Goal: Task Accomplishment & Management: Complete application form

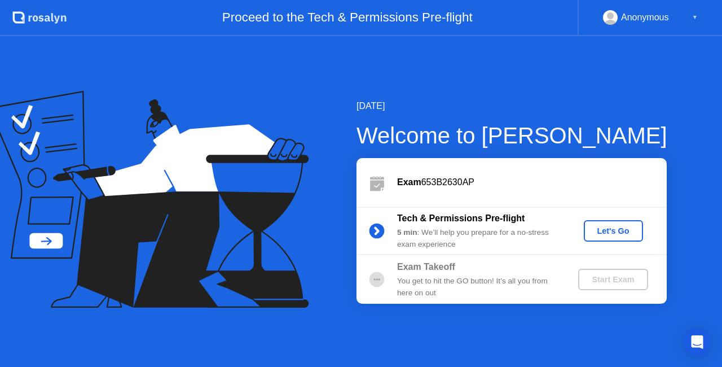
click at [596, 241] on div "Tech & Permissions Pre-flight 5 min : We’ll help you prepare for a no-stress ex…" at bounding box center [511, 230] width 310 height 49
click at [609, 231] on div "Let's Go" at bounding box center [613, 230] width 50 height 9
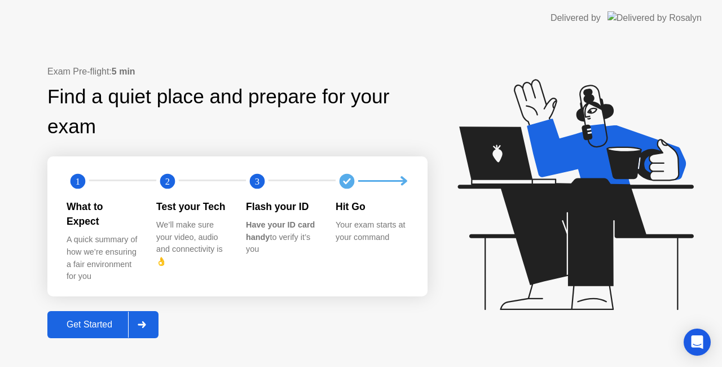
click at [102, 319] on div "Get Started" at bounding box center [89, 324] width 77 height 10
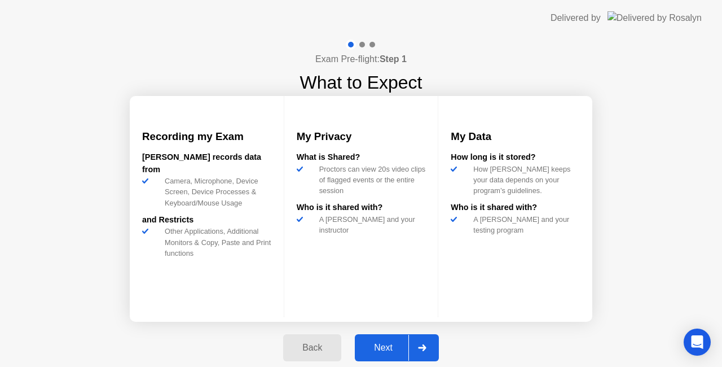
click at [388, 347] on div "Next" at bounding box center [383, 347] width 50 height 10
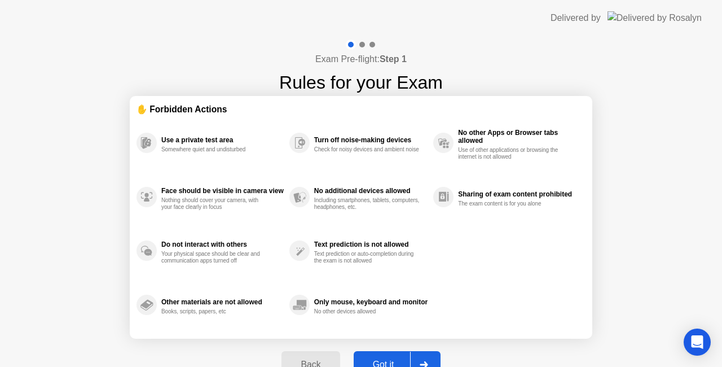
click at [389, 360] on div "Got it" at bounding box center [383, 364] width 53 height 10
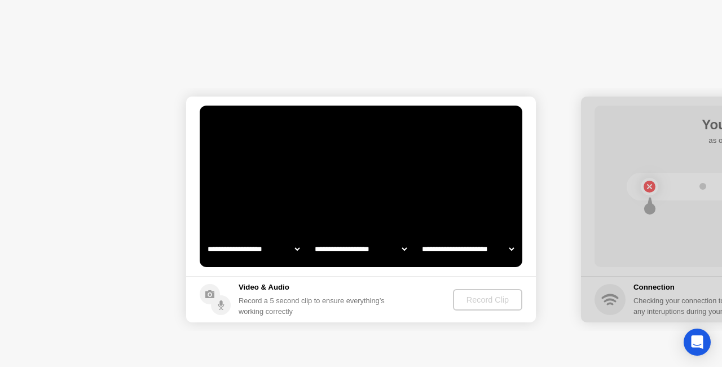
select select "**********"
select select "*******"
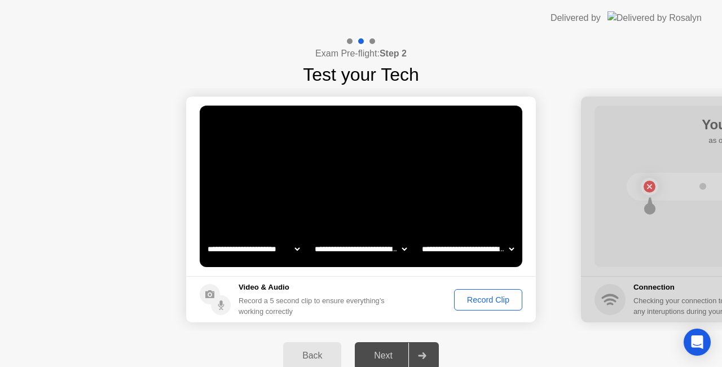
click at [500, 298] on div "Record Clip" at bounding box center [488, 299] width 60 height 9
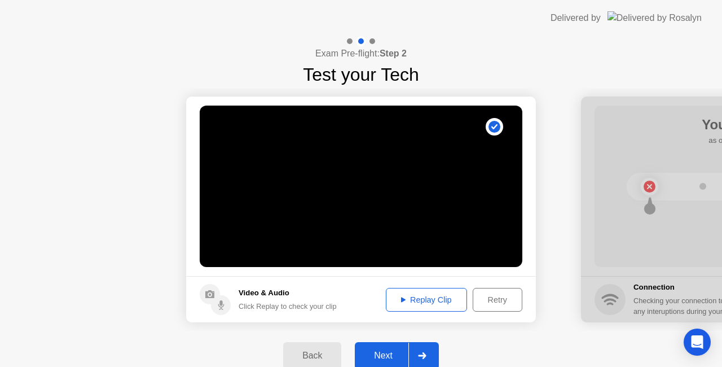
click at [380, 352] on div "Next" at bounding box center [383, 355] width 50 height 10
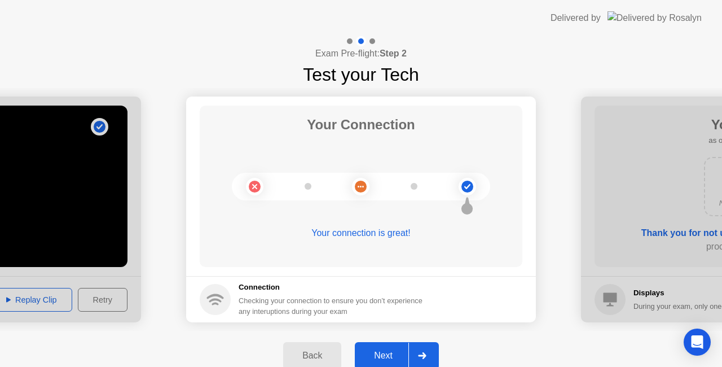
click at [385, 355] on div "Next" at bounding box center [383, 355] width 50 height 10
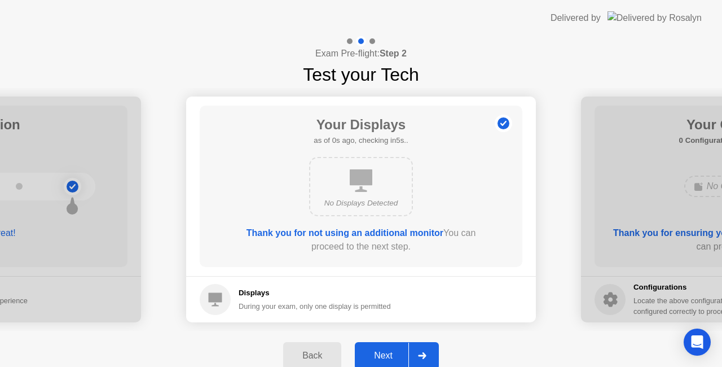
click at [385, 355] on div "Next" at bounding box center [383, 355] width 50 height 10
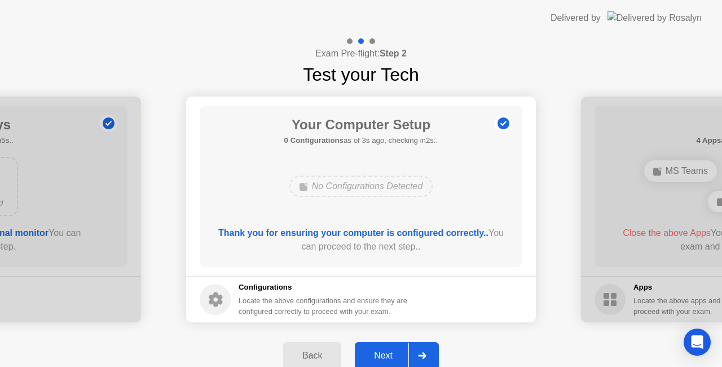
click at [385, 355] on div "Next" at bounding box center [383, 355] width 50 height 10
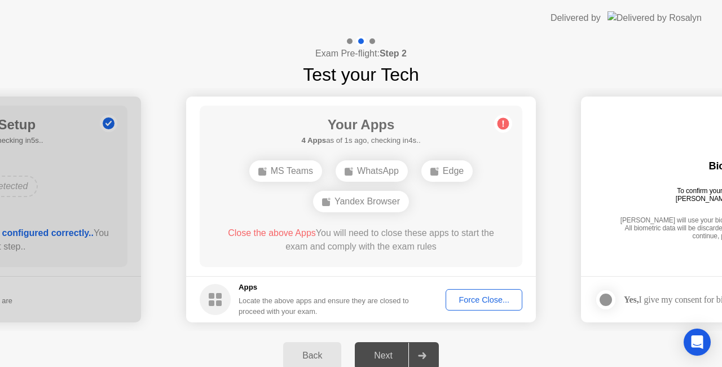
click at [494, 299] on div "Force Close..." at bounding box center [484, 299] width 69 height 9
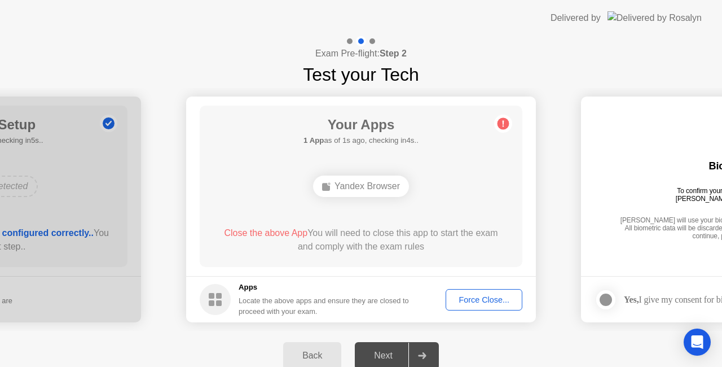
click at [472, 301] on div "Force Close..." at bounding box center [484, 299] width 69 height 9
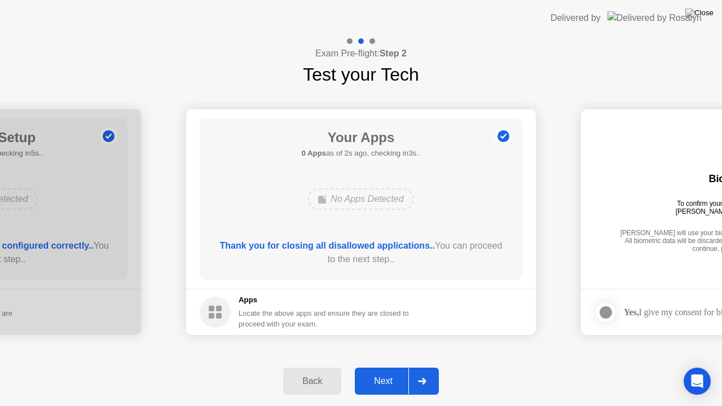
click at [382, 366] on div "Next" at bounding box center [383, 381] width 50 height 10
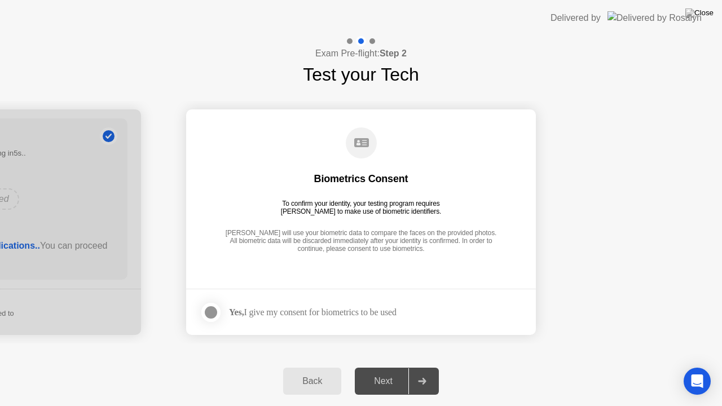
click at [212, 309] on div at bounding box center [211, 313] width 14 height 14
click at [389, 366] on div "Next" at bounding box center [383, 381] width 50 height 10
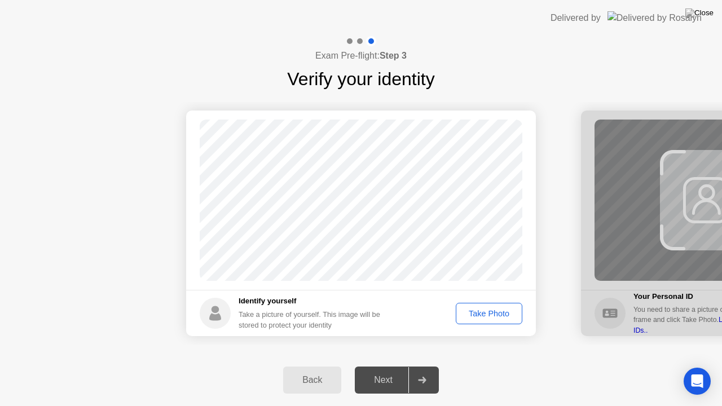
click at [483, 309] on div "Take Photo" at bounding box center [489, 313] width 59 height 9
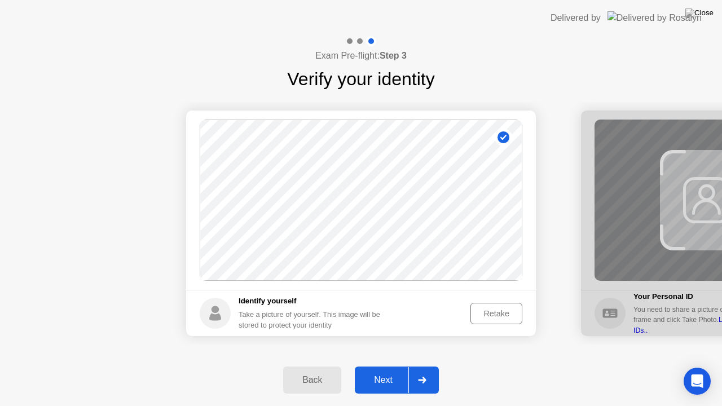
click at [483, 312] on div "Retake" at bounding box center [496, 313] width 44 height 9
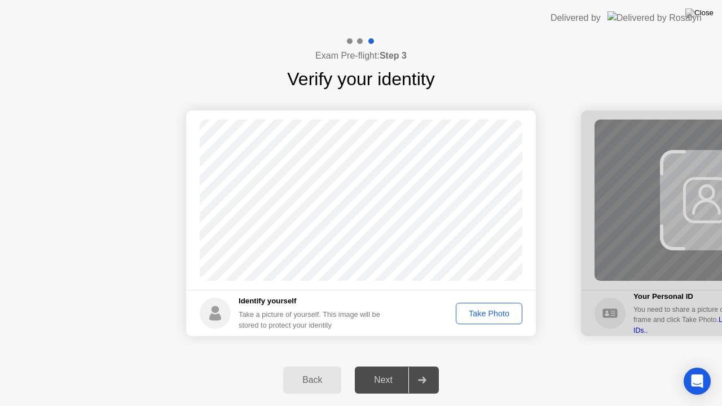
click at [483, 312] on div "Take Photo" at bounding box center [489, 313] width 59 height 9
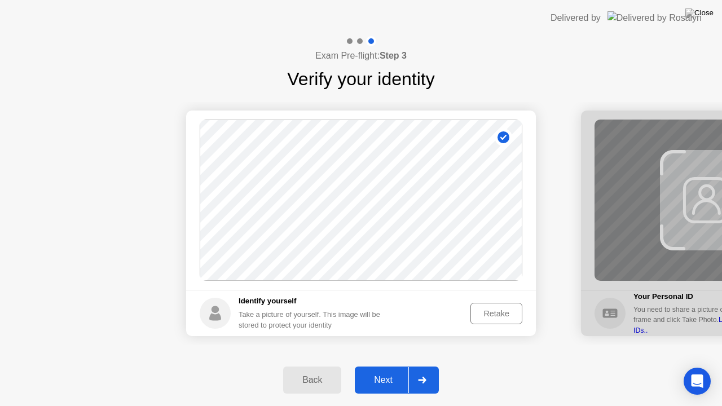
click at [385, 366] on div "Next" at bounding box center [383, 380] width 50 height 10
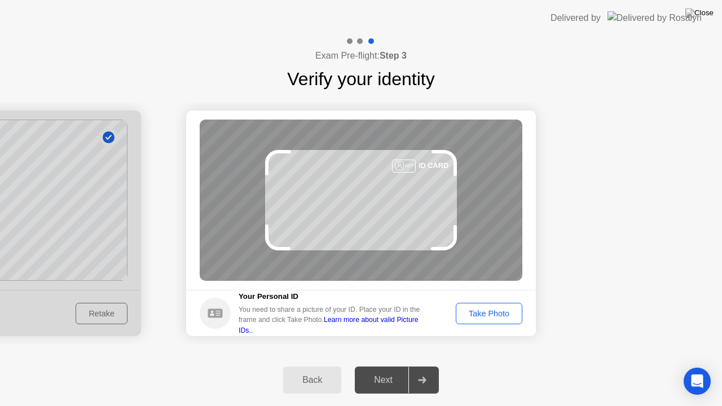
click at [0, 0] on header "Delivered by" at bounding box center [361, 18] width 722 height 36
click at [482, 317] on div "Take Photo" at bounding box center [489, 313] width 59 height 9
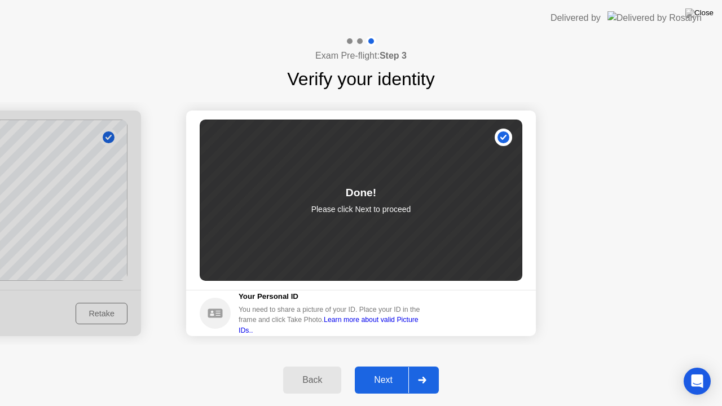
click at [385, 366] on div "Next" at bounding box center [383, 380] width 50 height 10
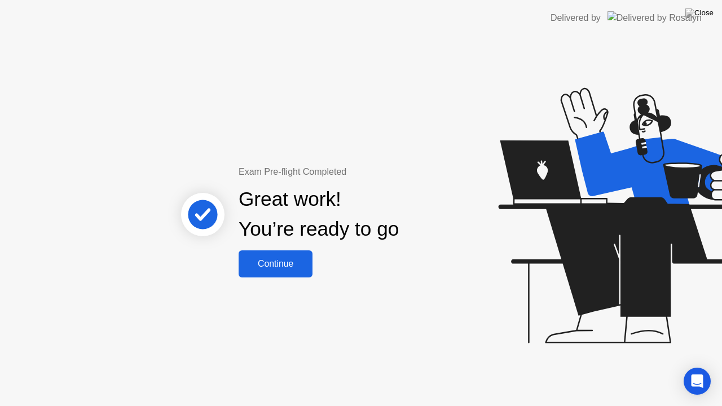
click at [287, 267] on div "Continue" at bounding box center [275, 264] width 67 height 10
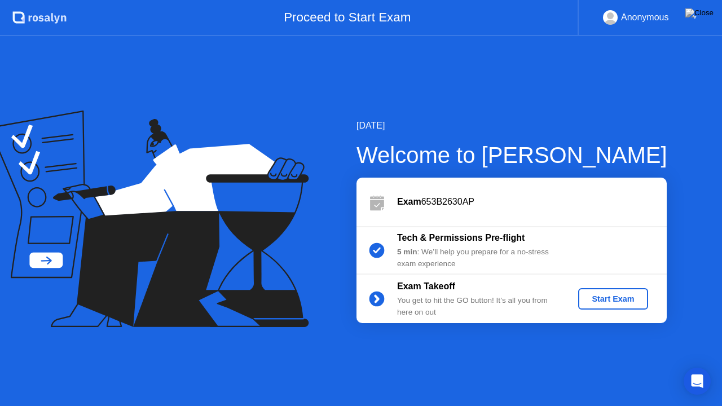
click at [624, 298] on div "Start Exam" at bounding box center [613, 298] width 60 height 9
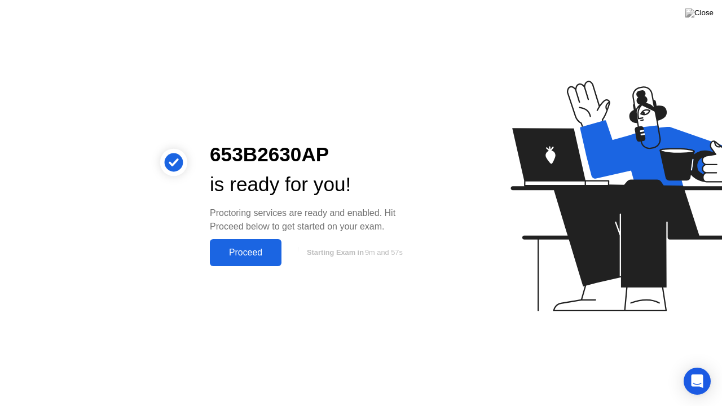
click at [253, 262] on button "Proceed" at bounding box center [246, 252] width 72 height 27
